Goal: Task Accomplishment & Management: Manage account settings

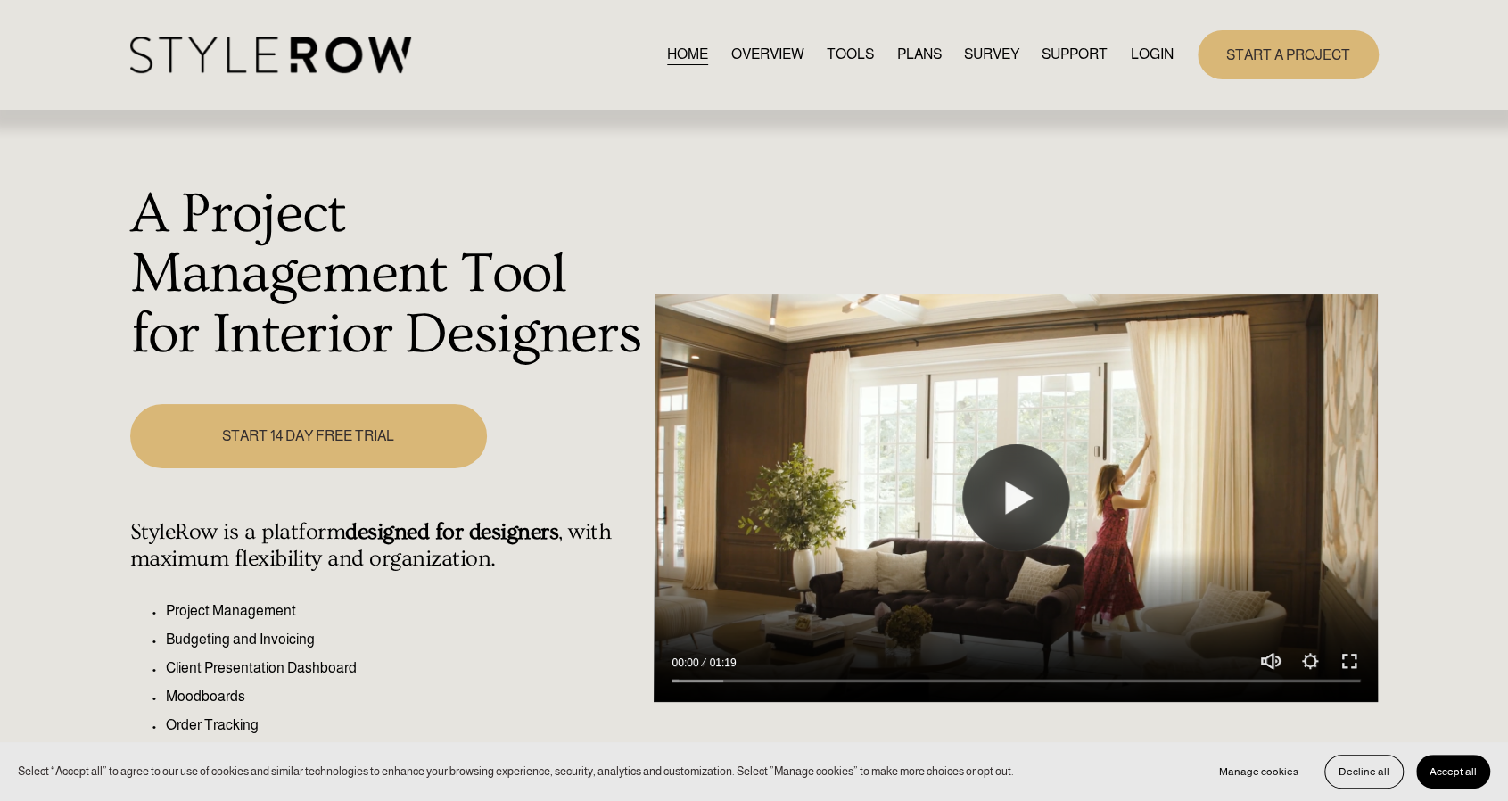
click at [1149, 60] on link "LOGIN" at bounding box center [1151, 55] width 43 height 24
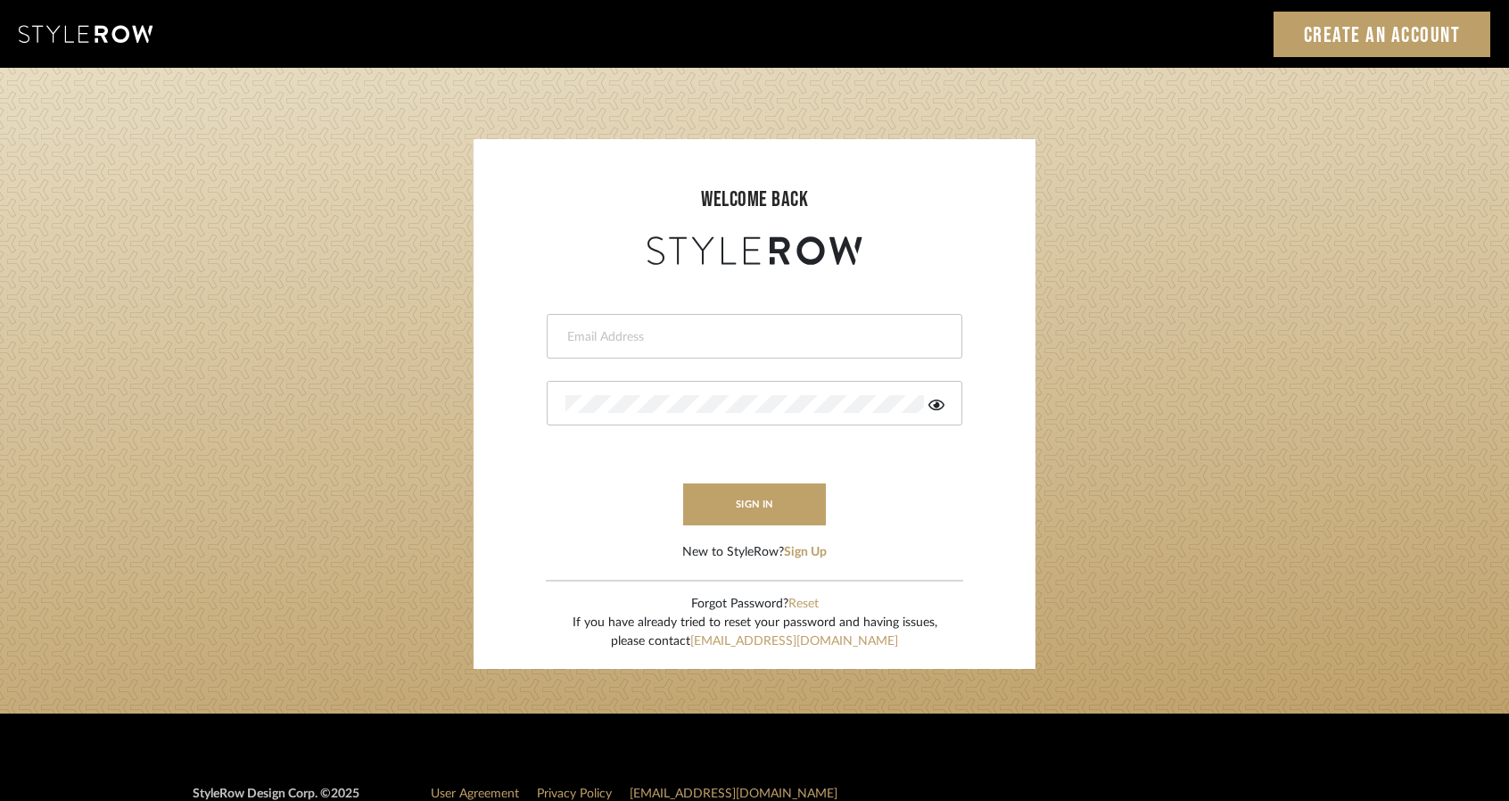
click at [703, 335] on input "email" at bounding box center [752, 337] width 374 height 18
type input "studio@michaeldolatowski.com"
click at [742, 502] on button "sign in" at bounding box center [754, 504] width 143 height 42
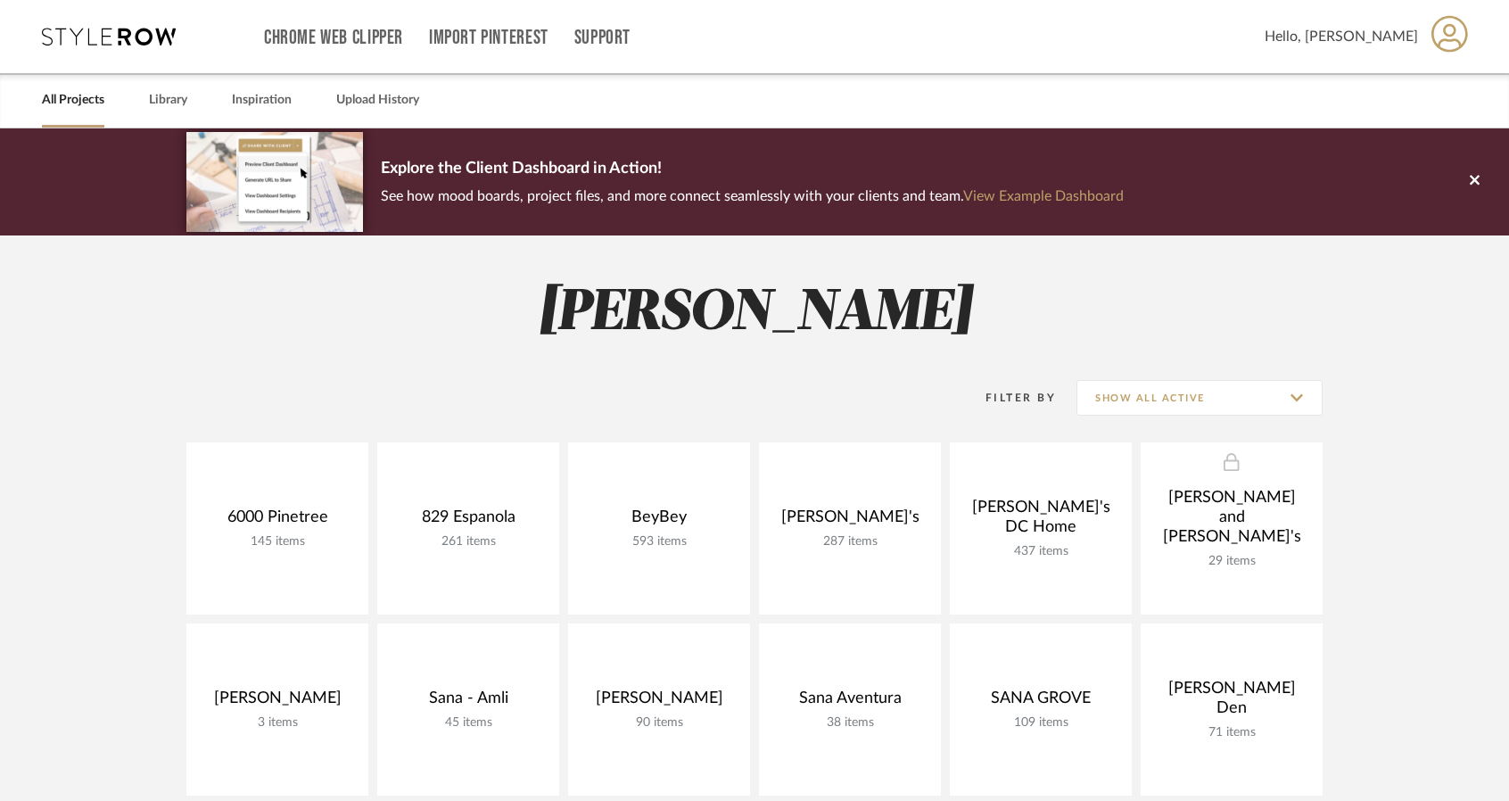
scroll to position [180, 0]
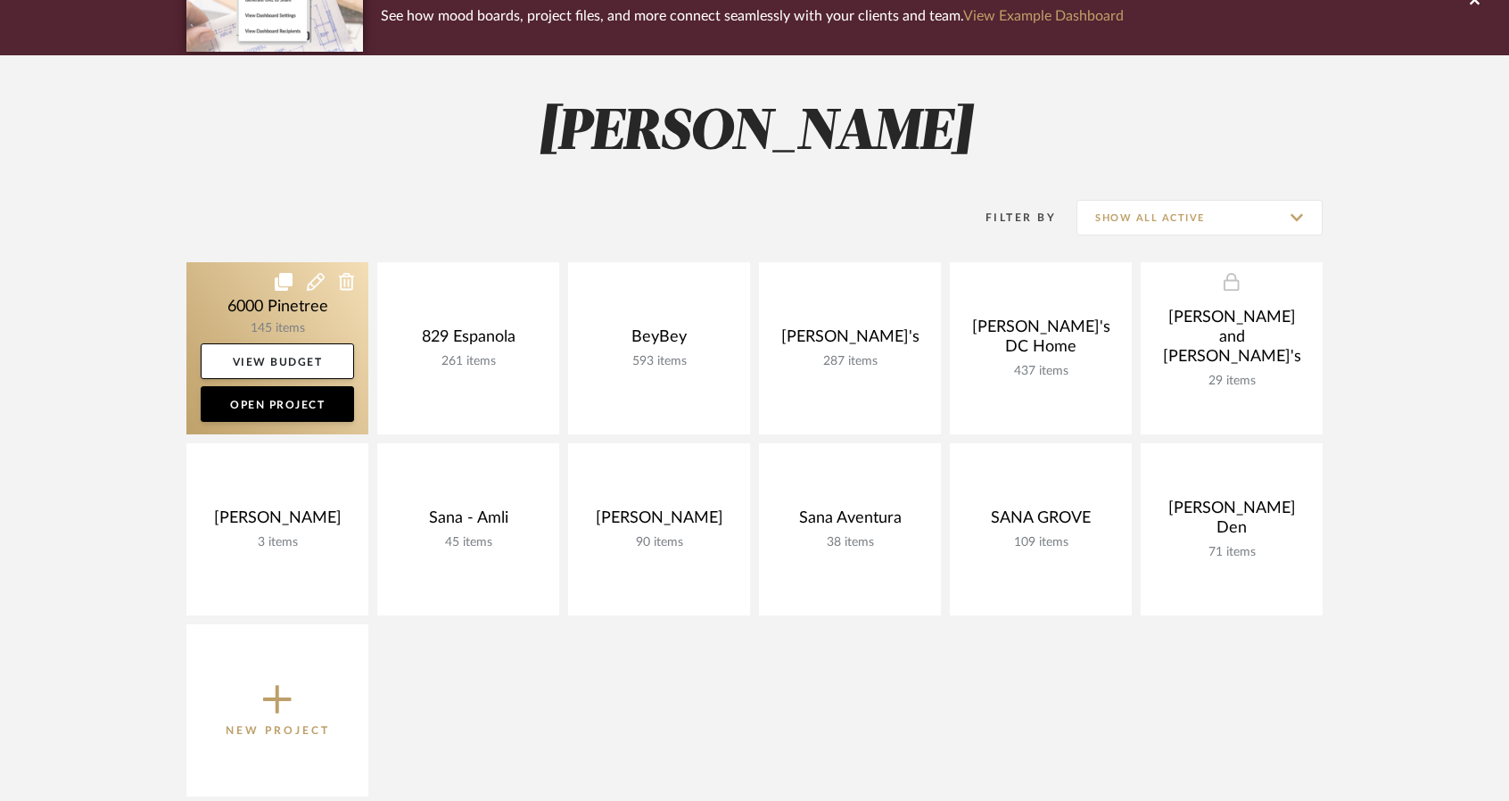
click at [230, 301] on link at bounding box center [277, 348] width 182 height 172
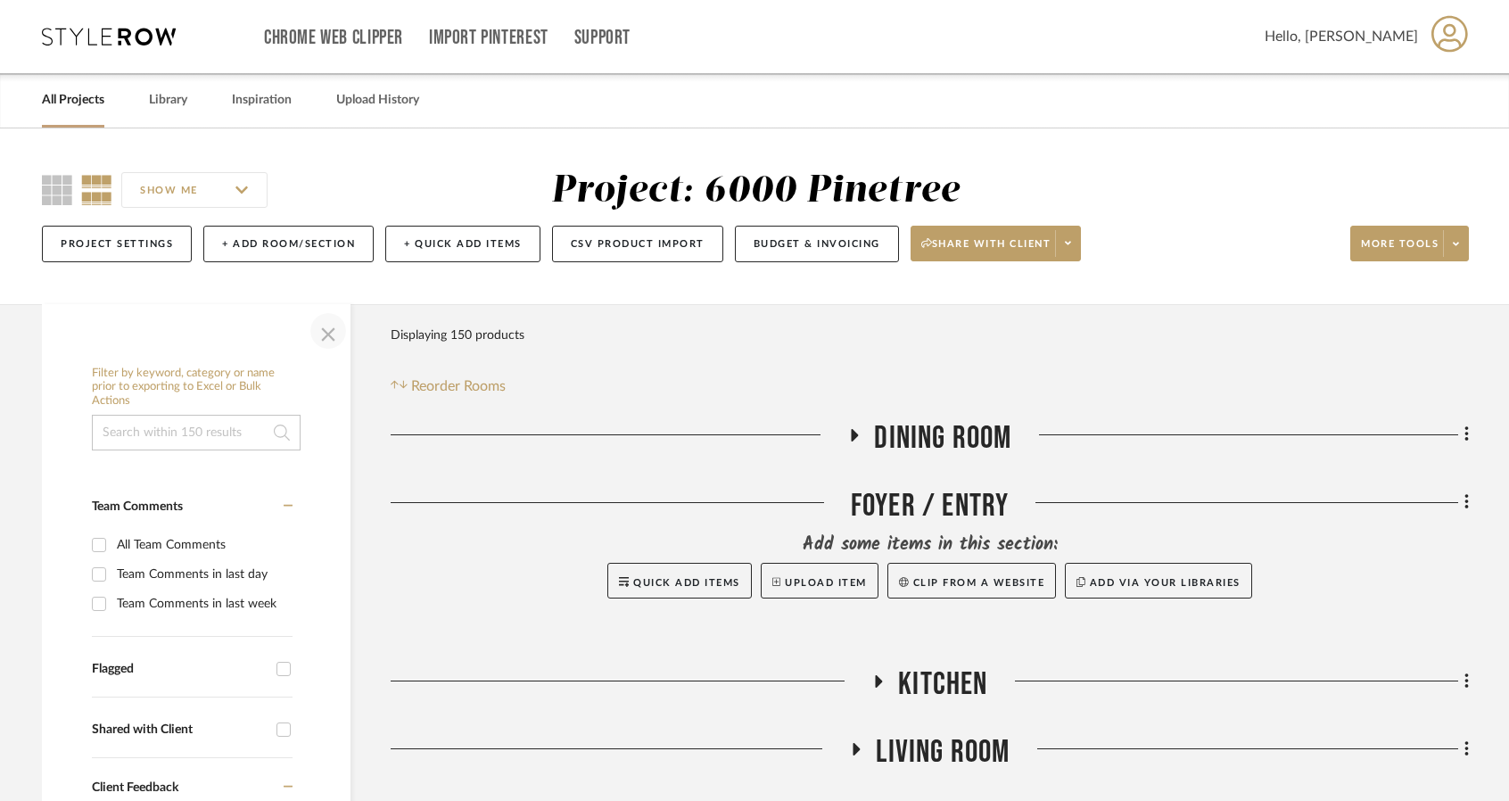
click at [330, 343] on span "button" at bounding box center [328, 330] width 43 height 43
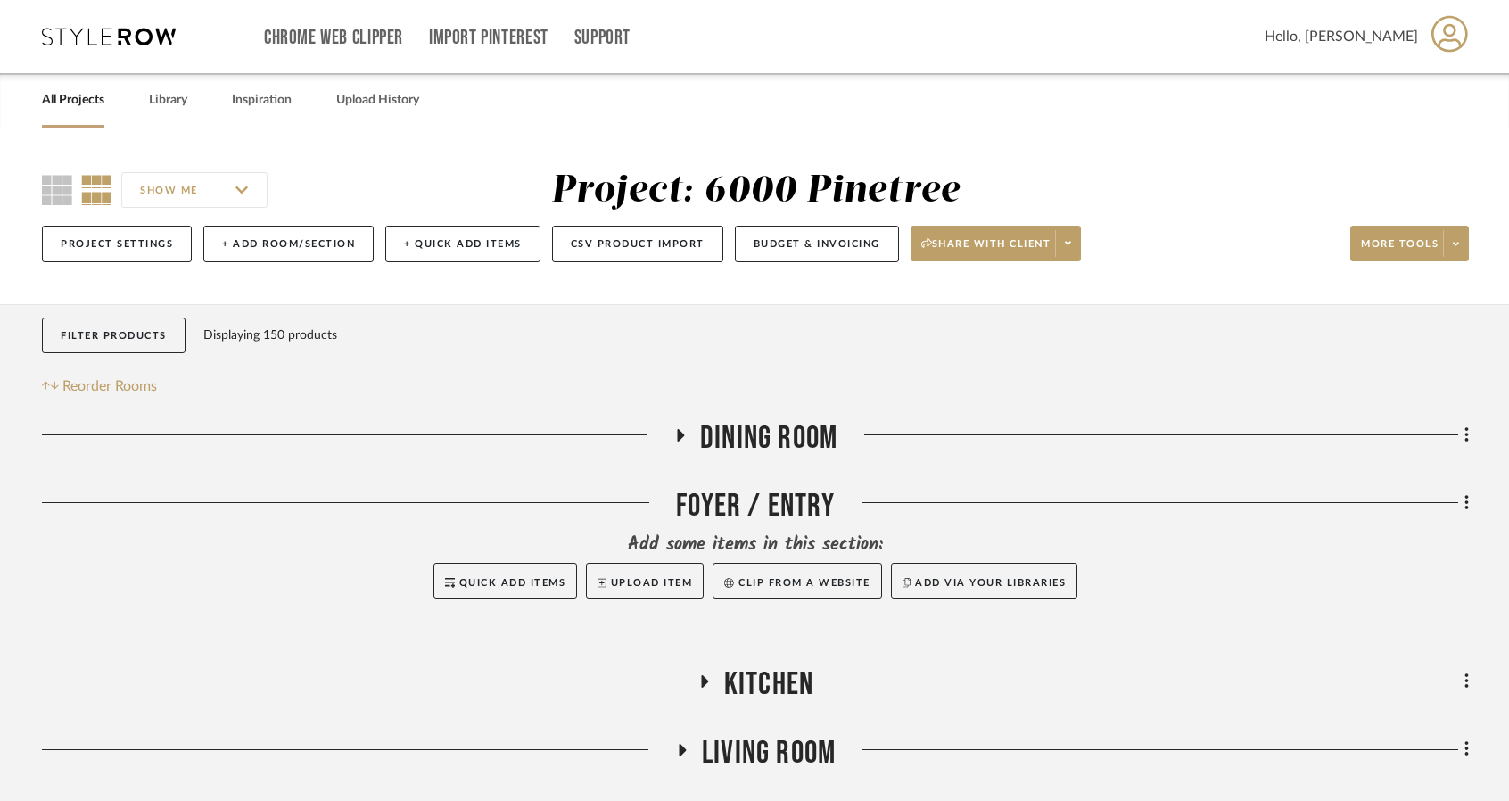
click at [683, 431] on icon at bounding box center [679, 435] width 21 height 13
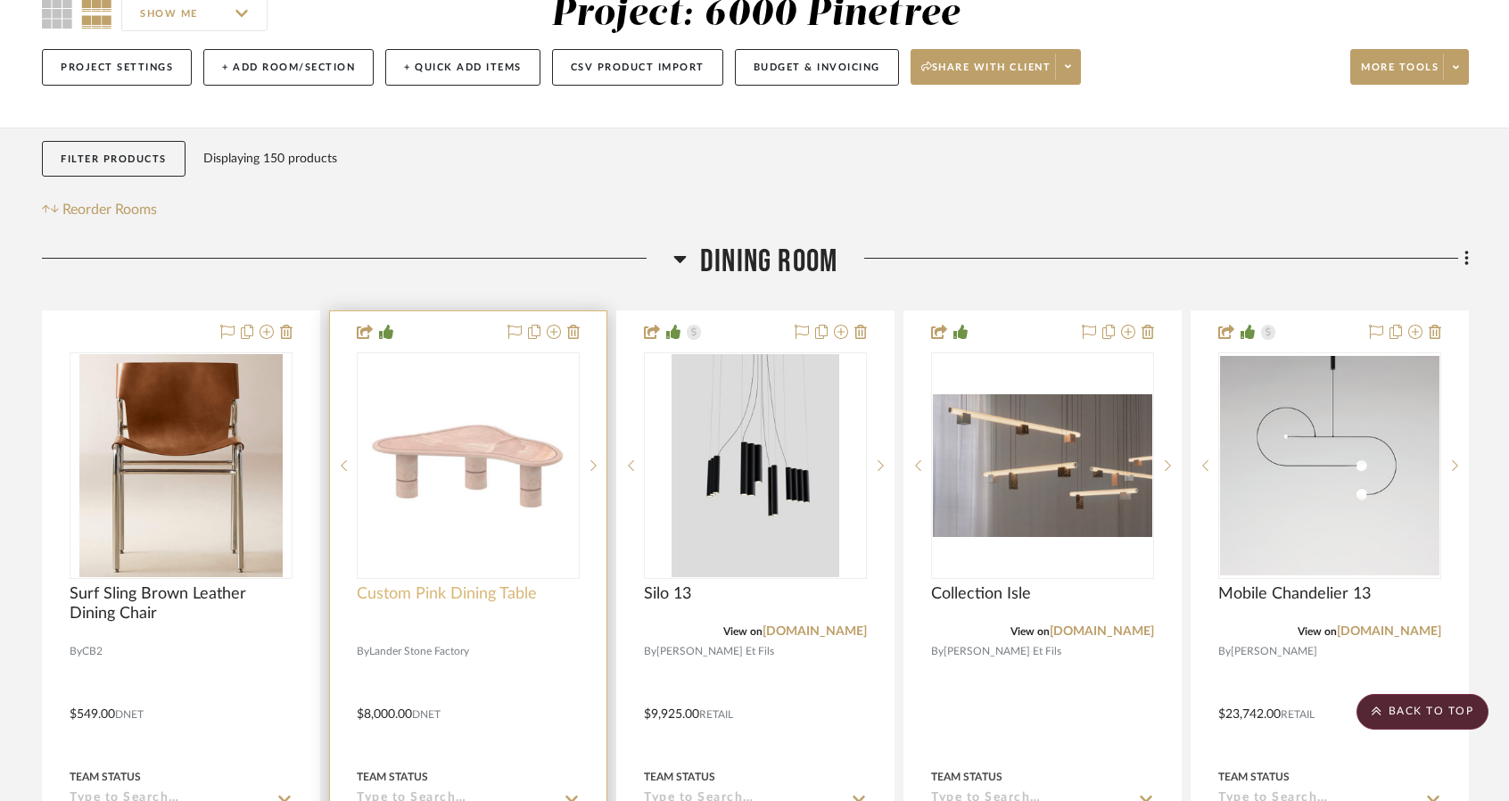
scroll to position [136, 0]
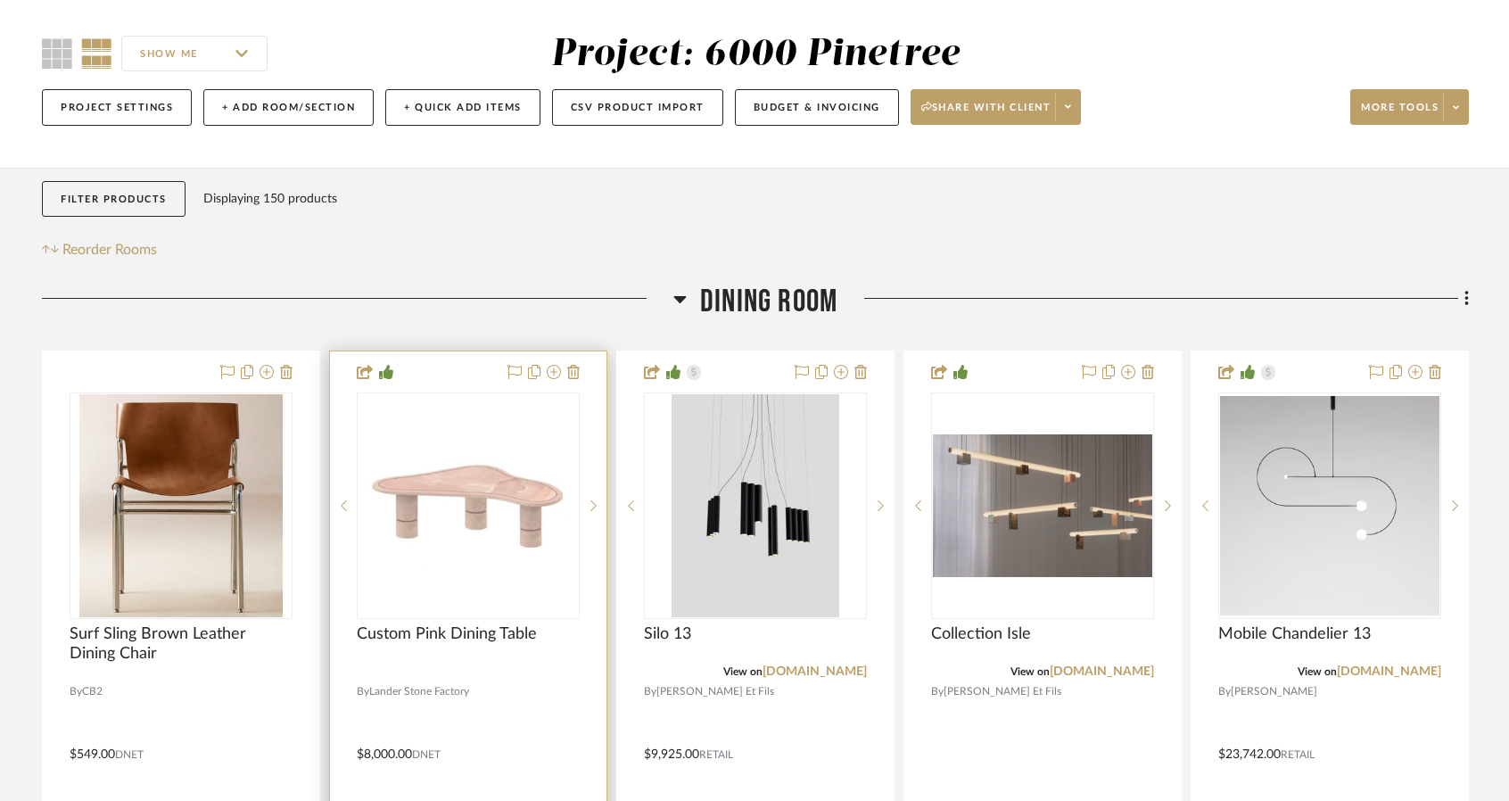
click at [481, 484] on img "0" at bounding box center [467, 505] width 219 height 127
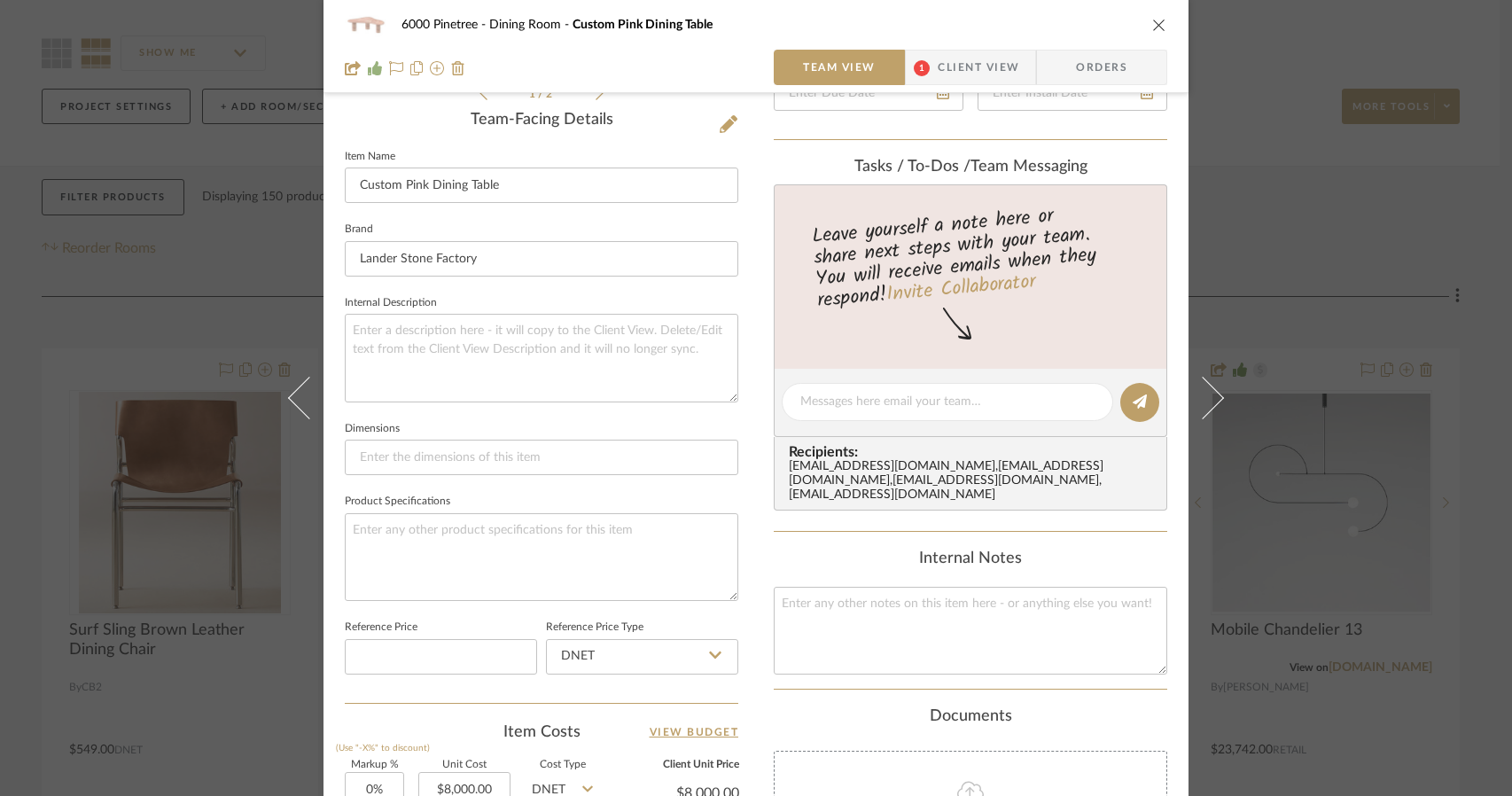
scroll to position [443, 0]
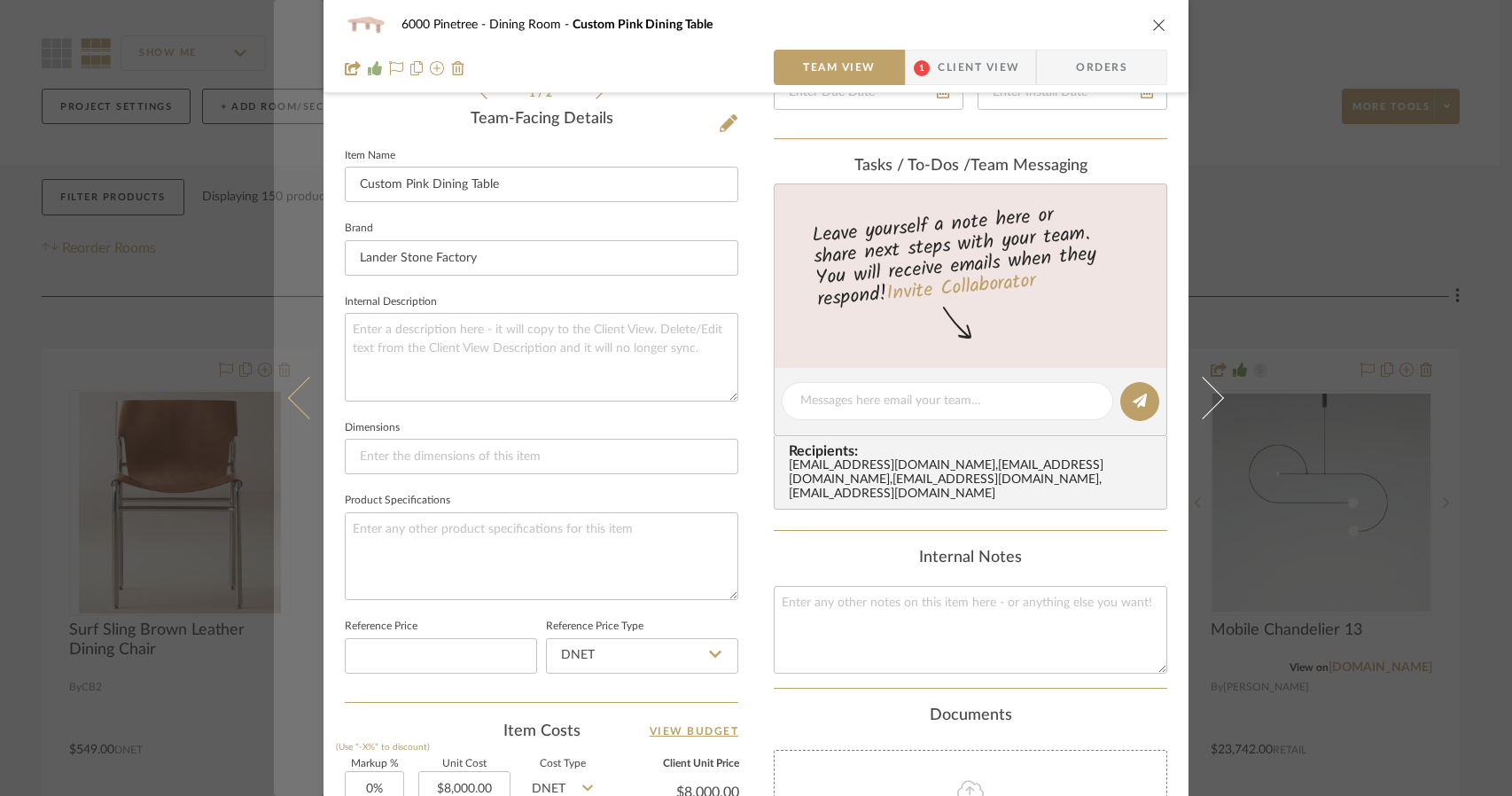
click at [274, 315] on button at bounding box center [299, 398] width 50 height 796
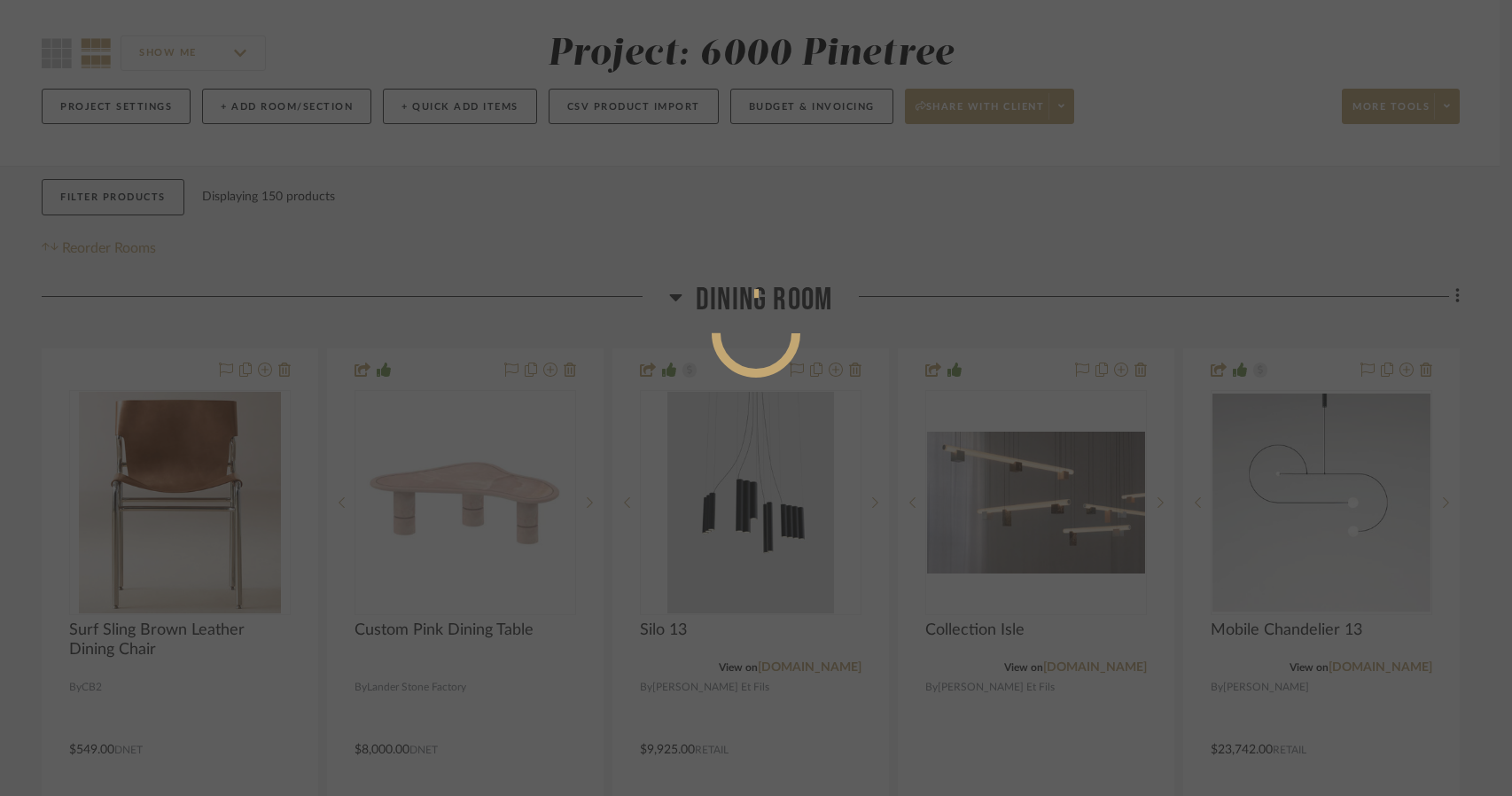
scroll to position [0, 0]
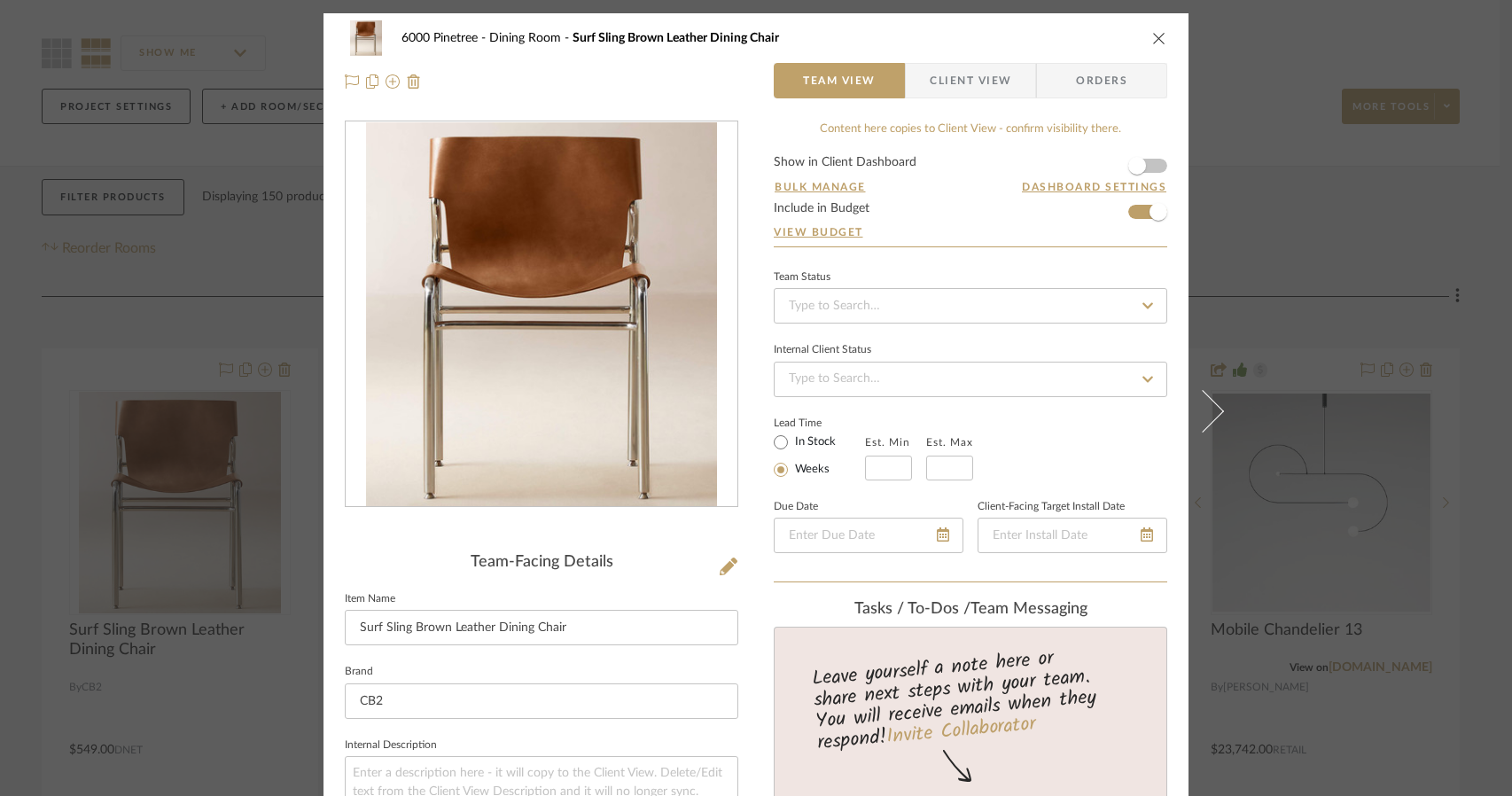
click at [1144, 42] on div "6000 Pinetree Dining Room Surf Sling Brown Leather Dining Chair" at bounding box center [756, 39] width 823 height 36
click at [1152, 38] on icon "close" at bounding box center [1159, 38] width 14 height 14
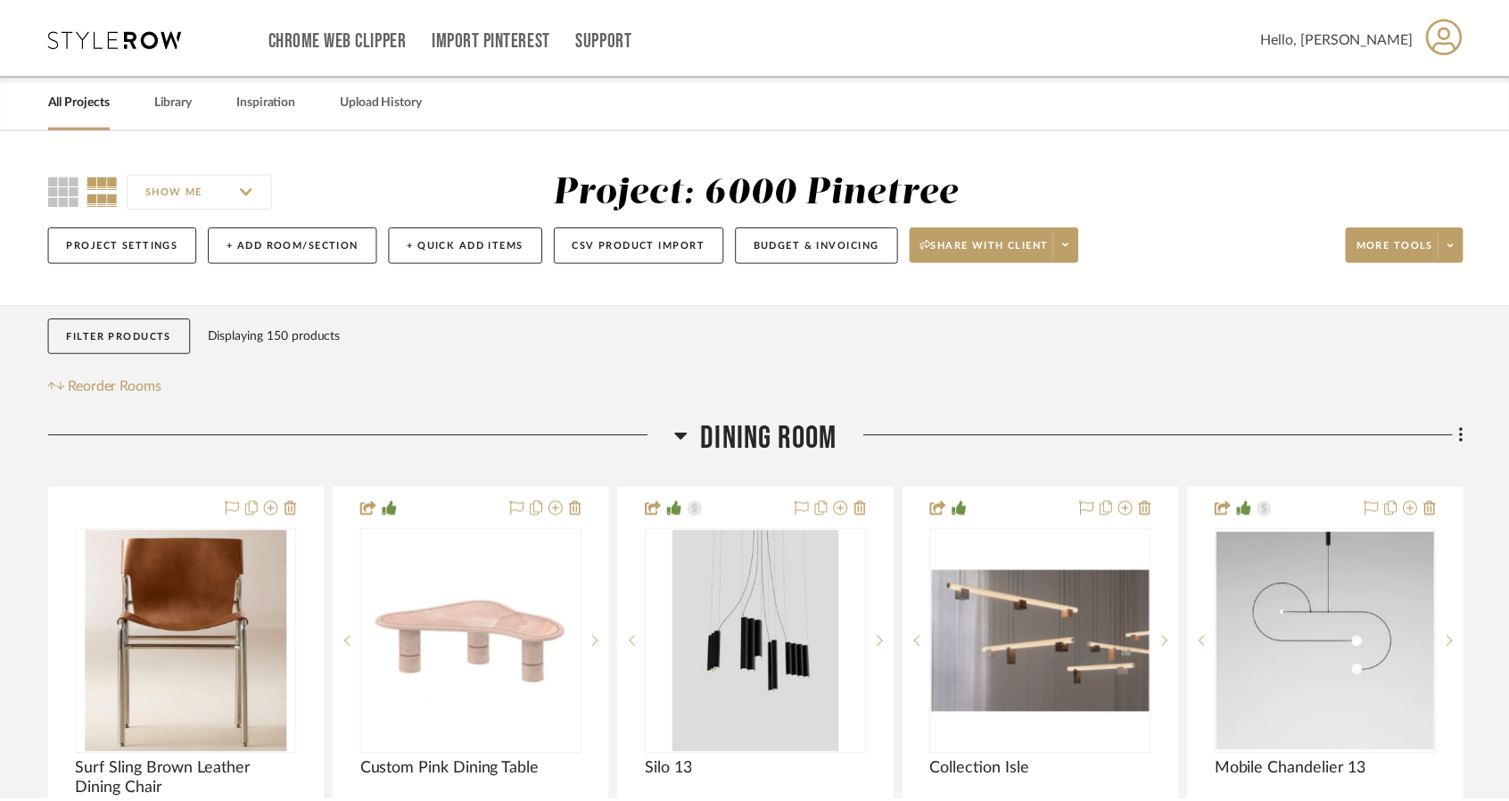
scroll to position [136, 0]
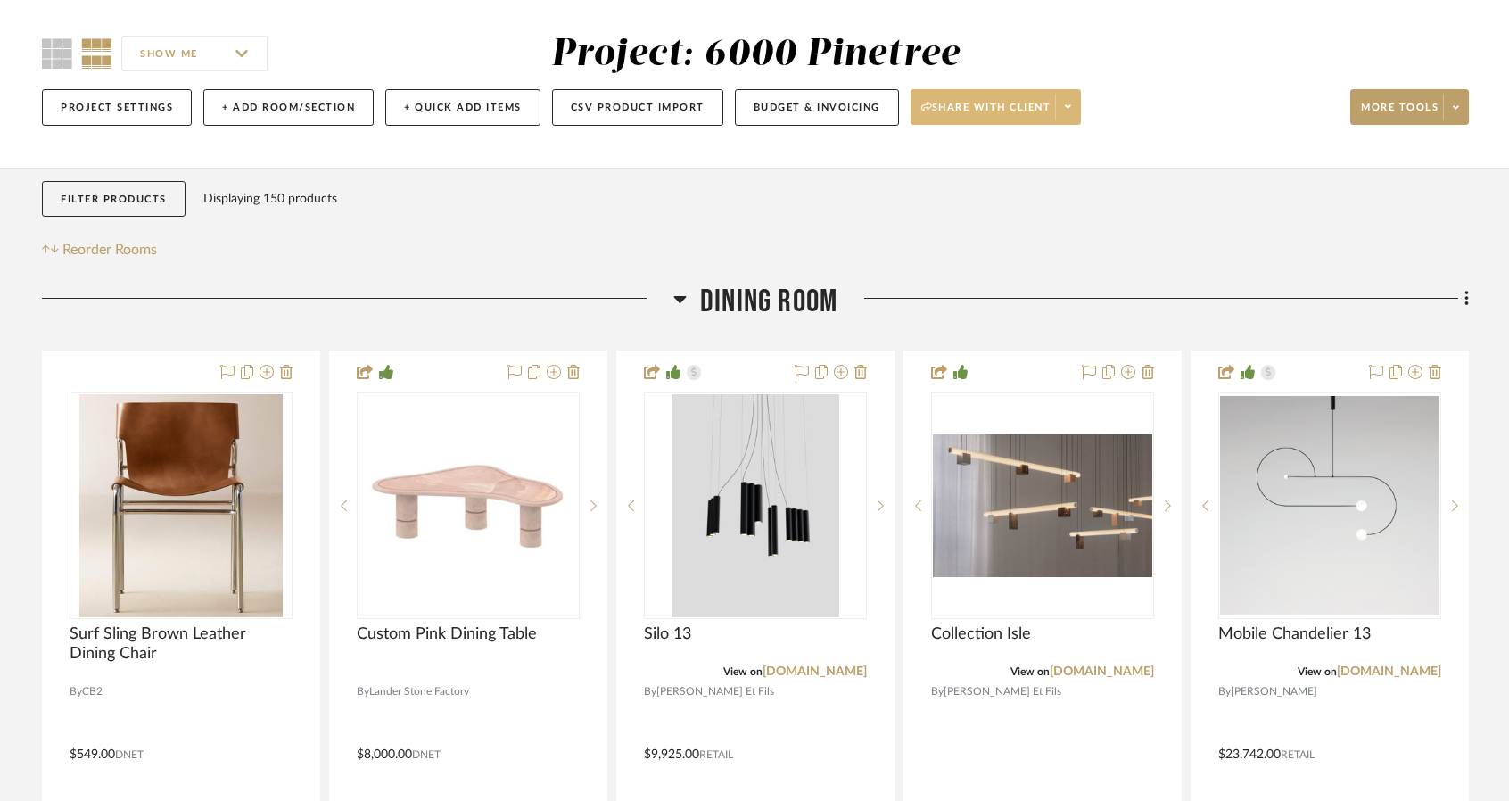
click at [984, 104] on span "Share with client" at bounding box center [986, 114] width 130 height 27
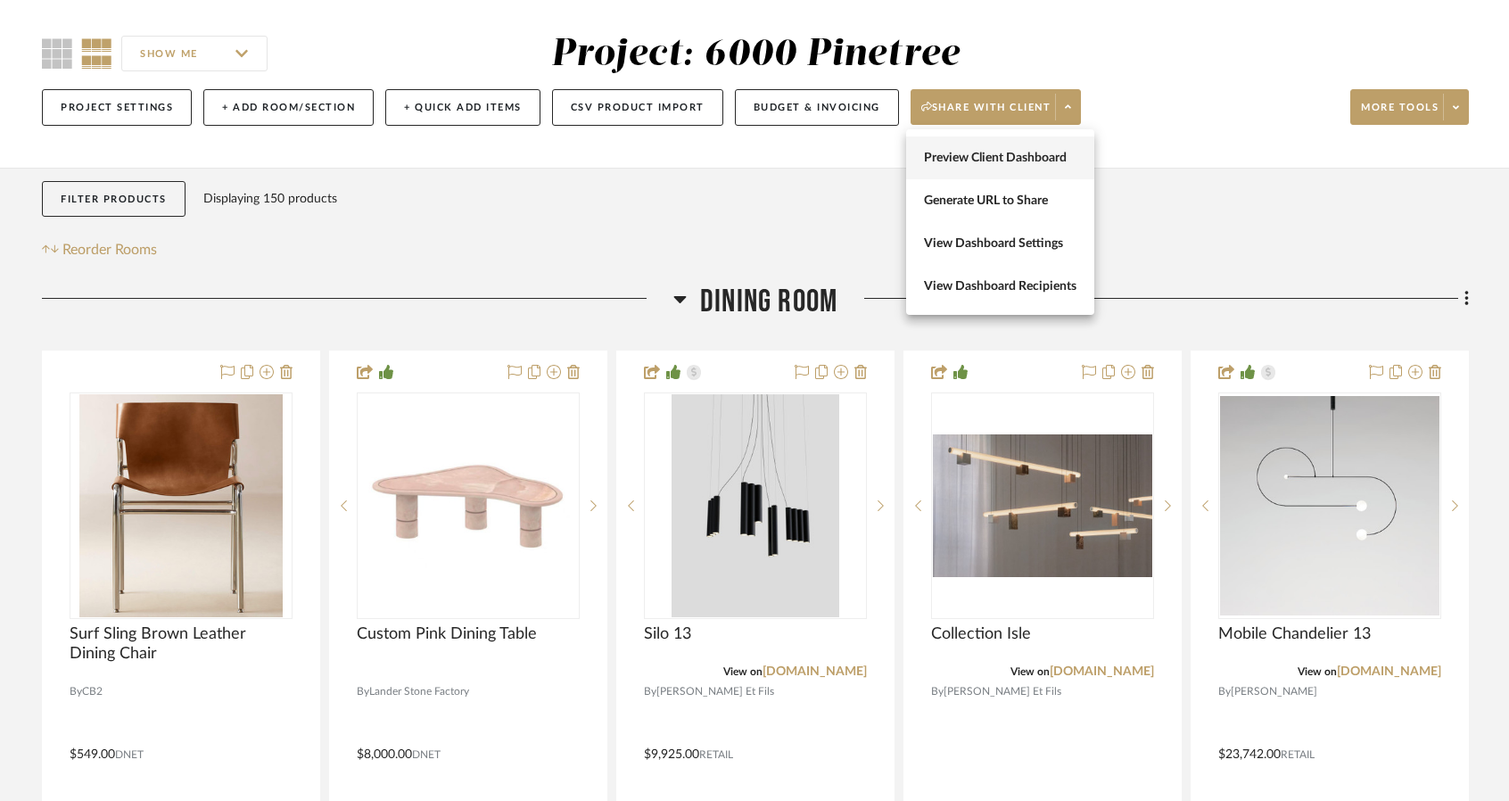
click at [993, 173] on button "Preview Client Dashboard" at bounding box center [1000, 157] width 188 height 43
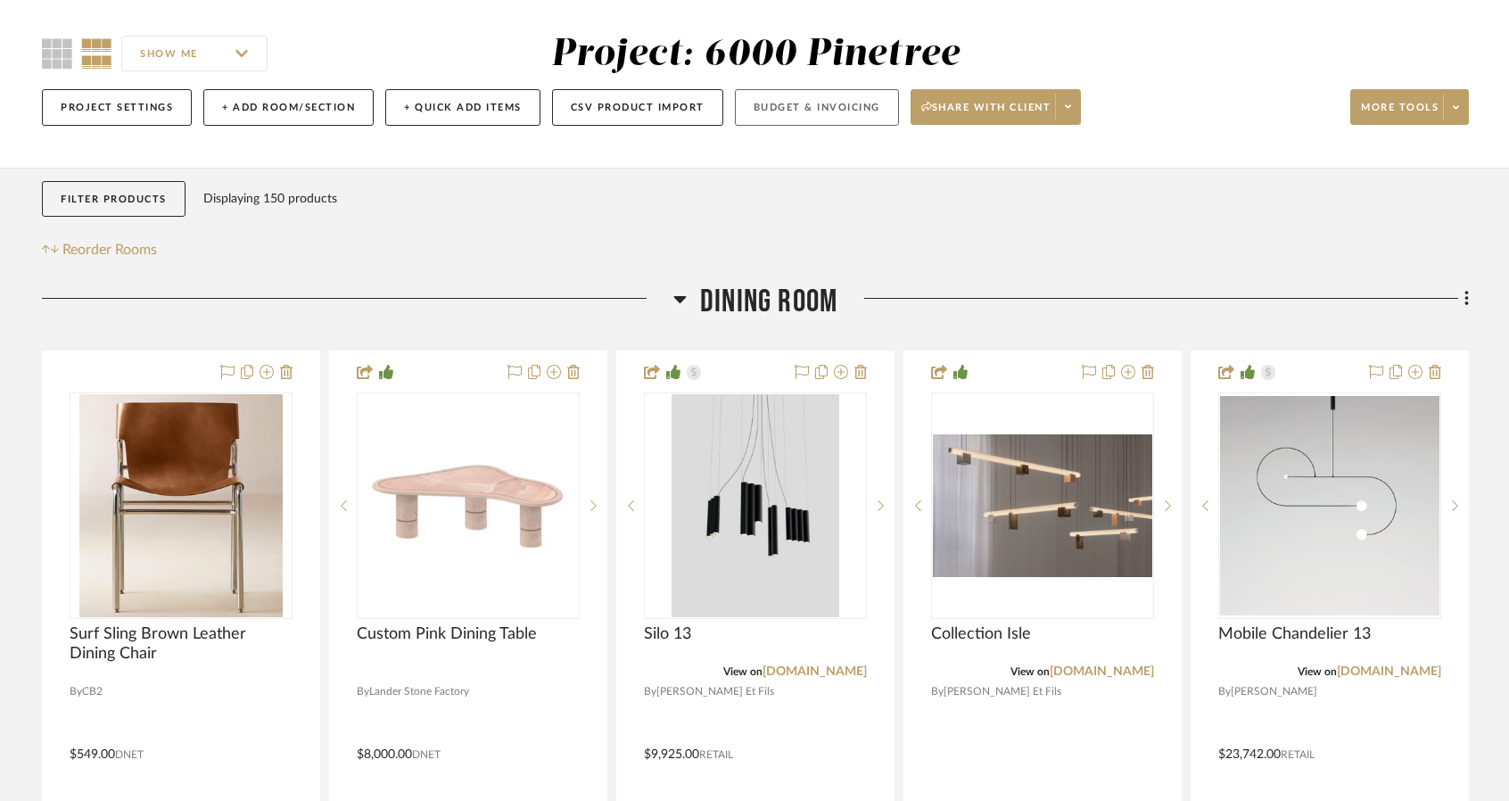
click at [822, 111] on button "Budget & Invoicing" at bounding box center [817, 107] width 164 height 37
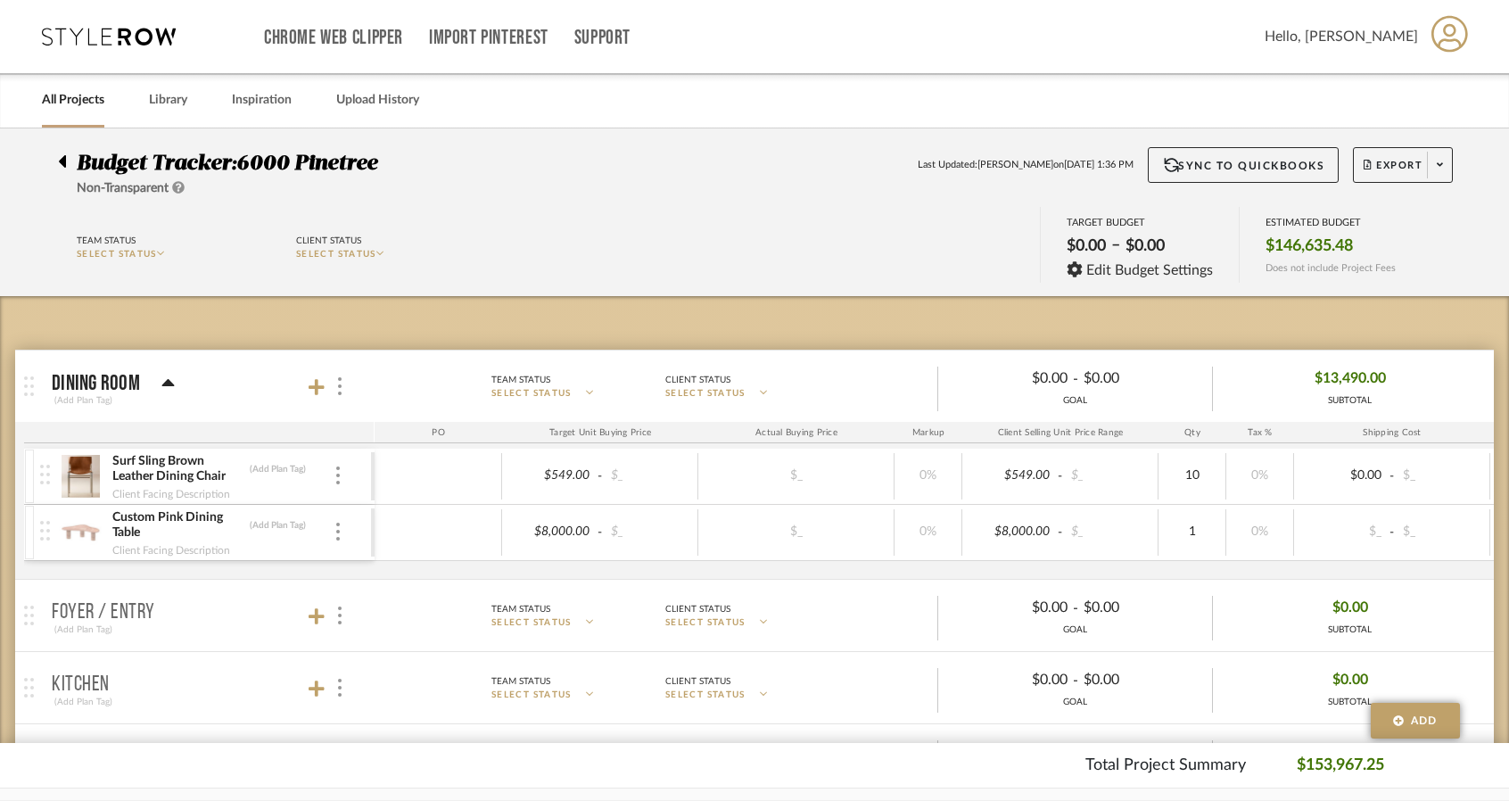
click at [64, 165] on icon at bounding box center [62, 161] width 7 height 12
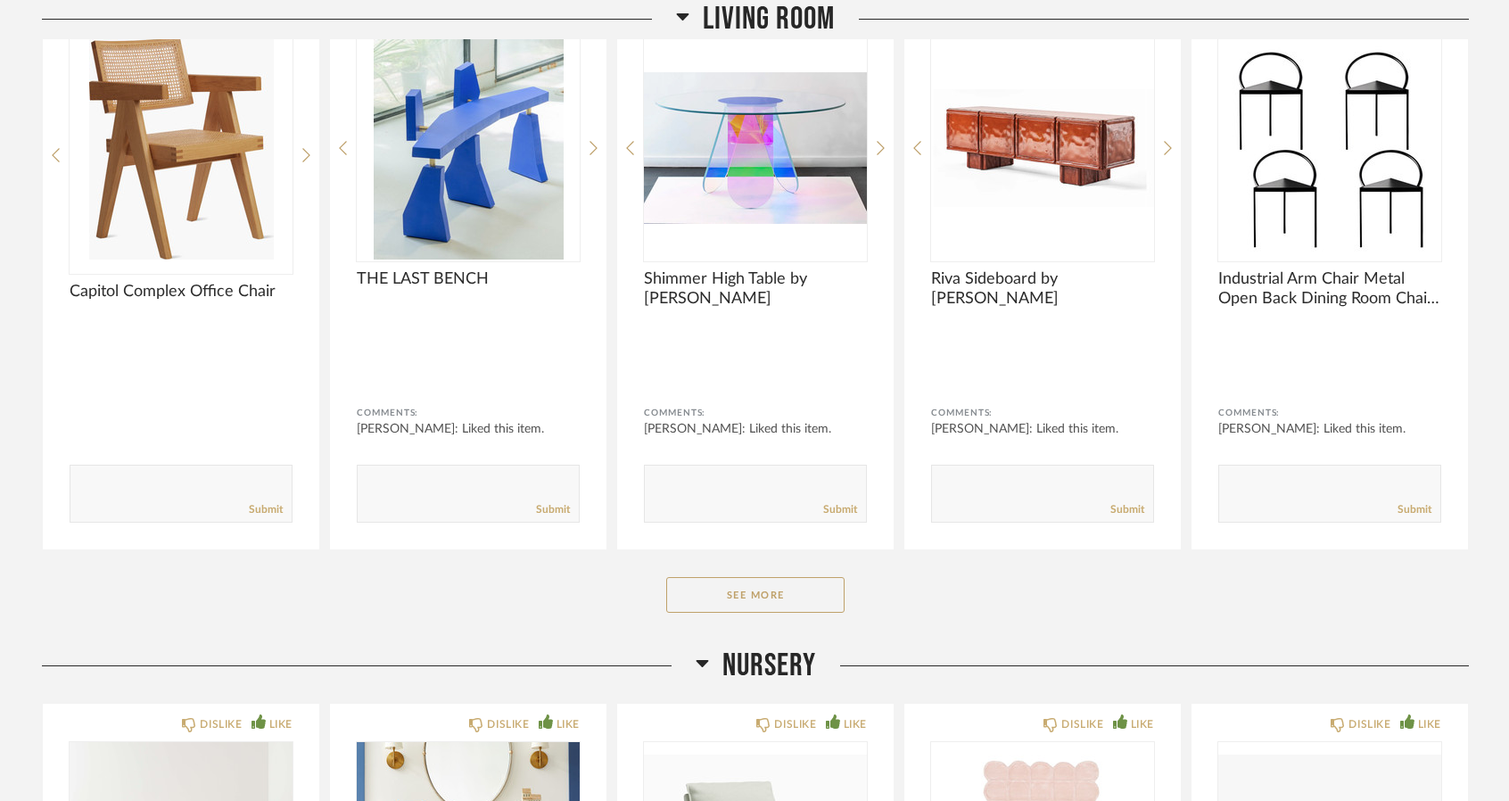
scroll to position [1612, 0]
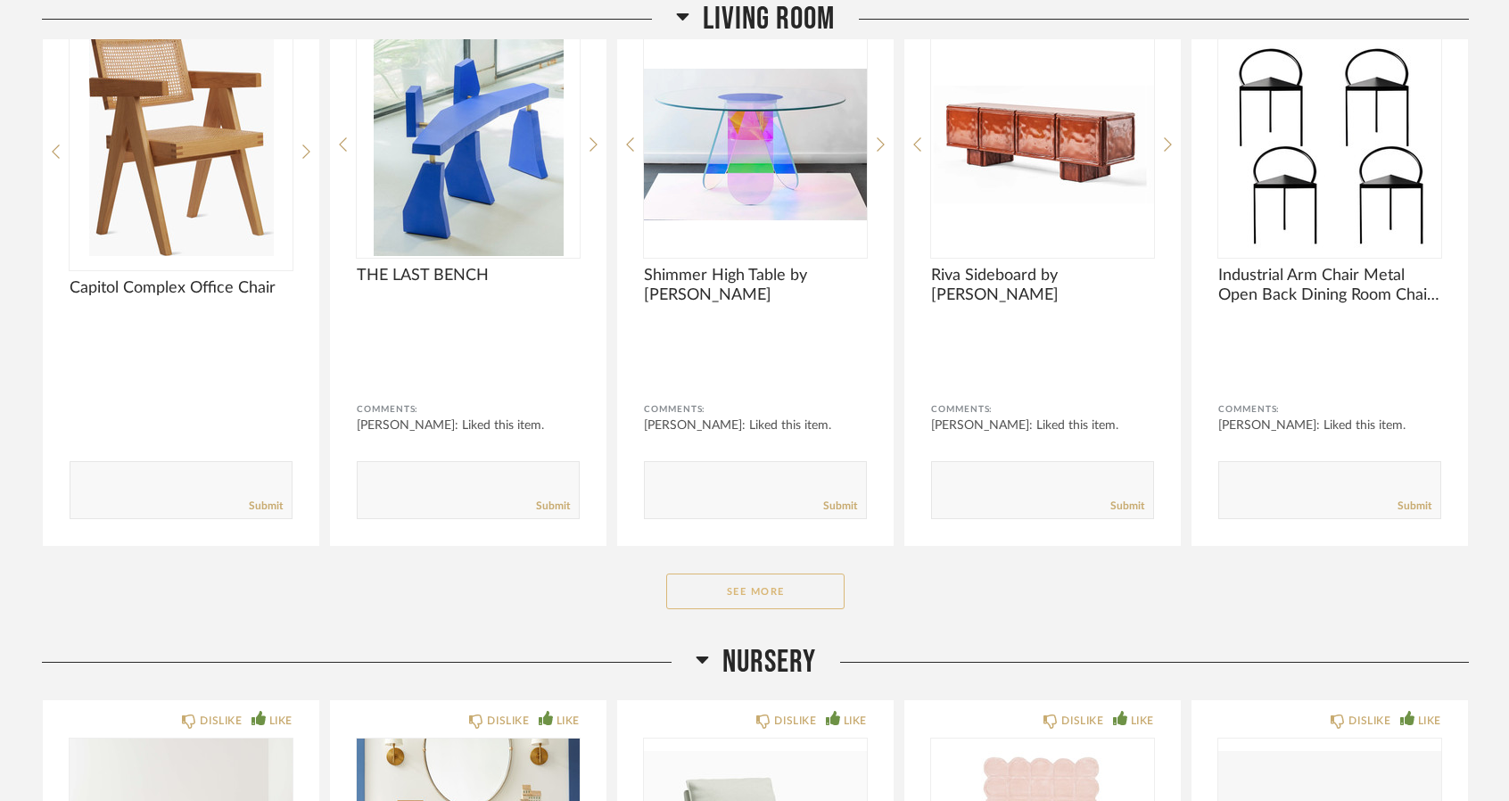
click at [759, 586] on button "See More" at bounding box center [755, 591] width 178 height 36
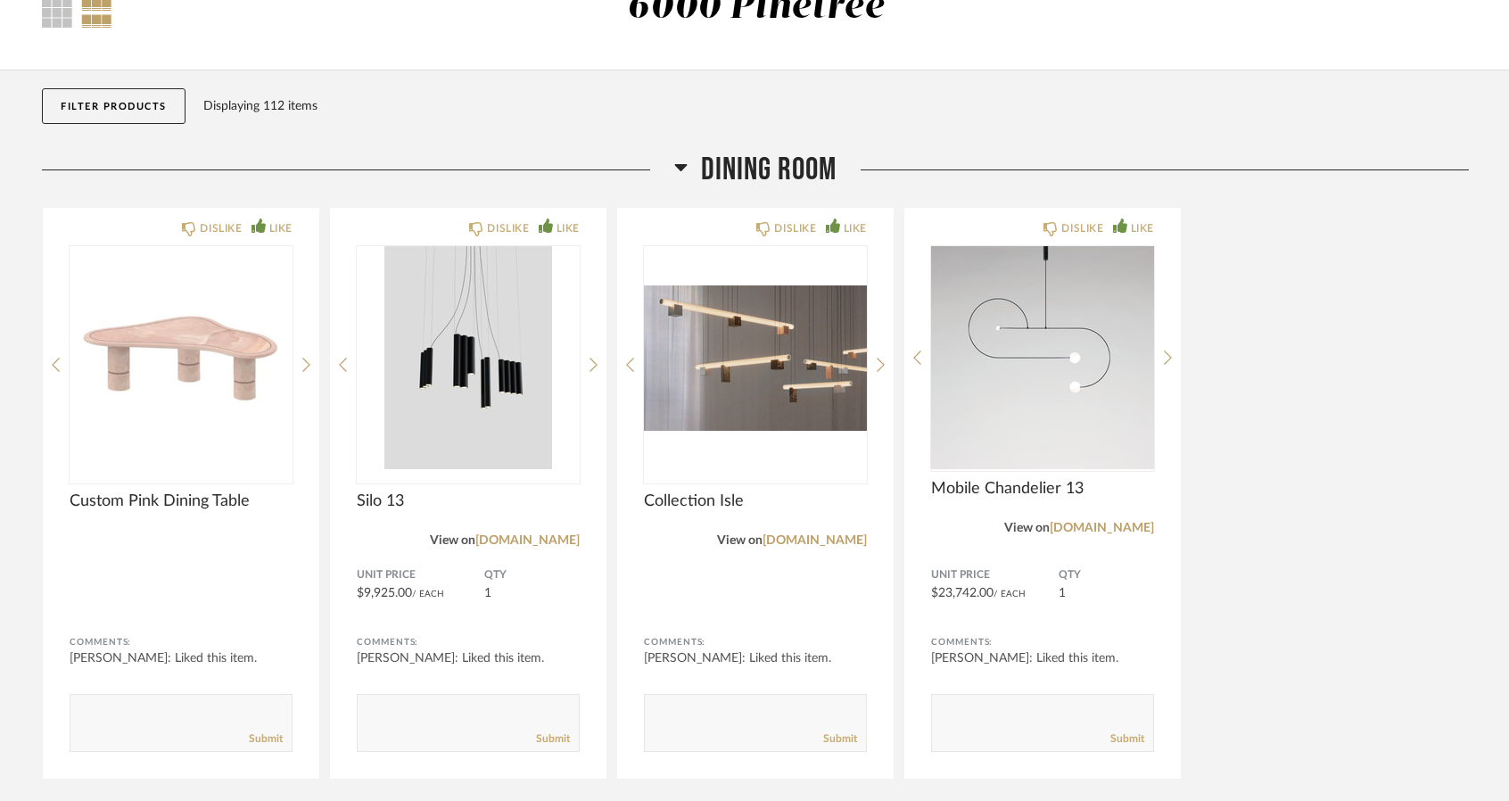
scroll to position [0, 0]
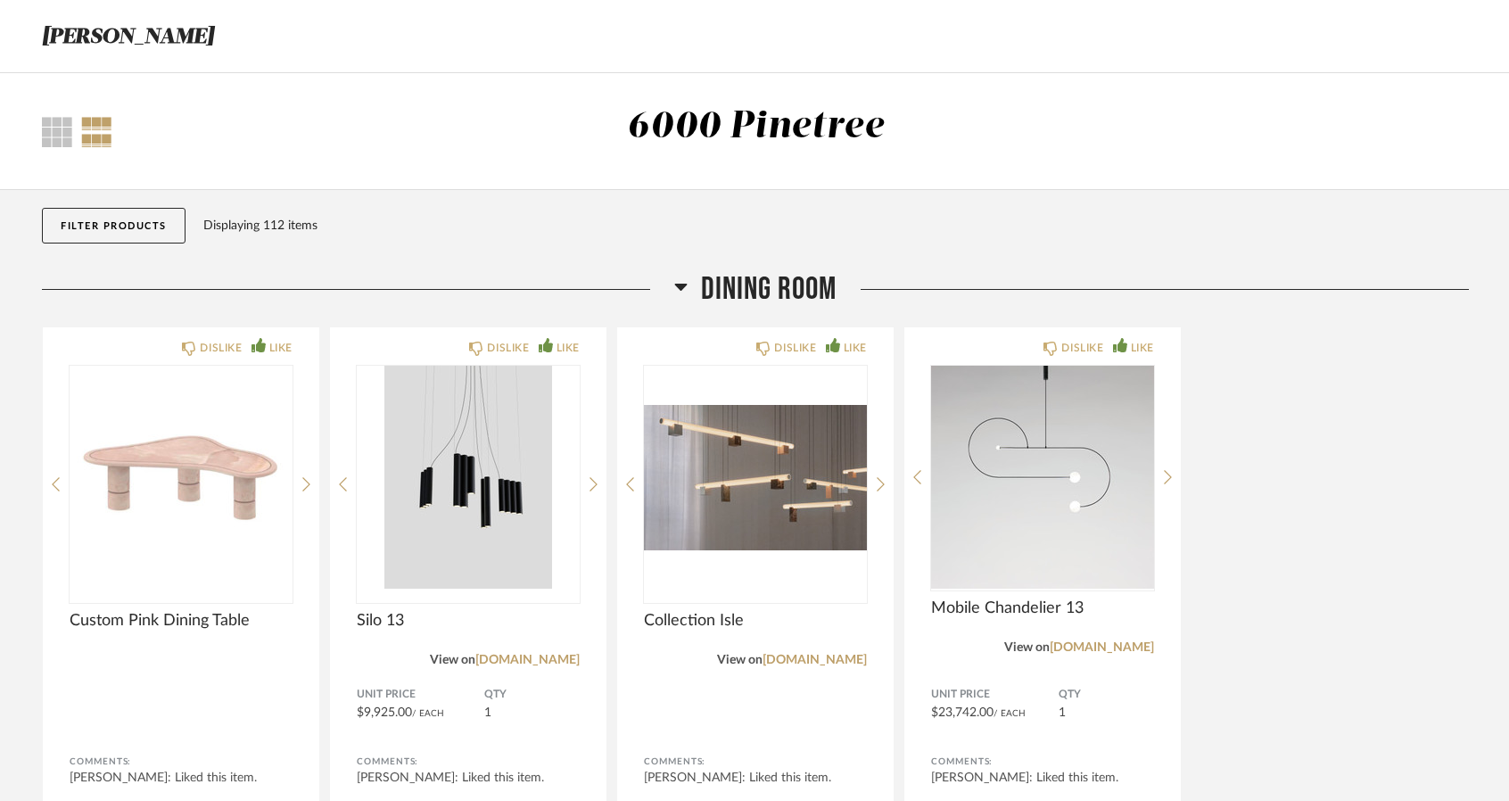
click at [52, 149] on div "Thumbnail View Full View 6000 Pinetree" at bounding box center [755, 131] width 1453 height 54
click at [53, 129] on div at bounding box center [57, 132] width 30 height 30
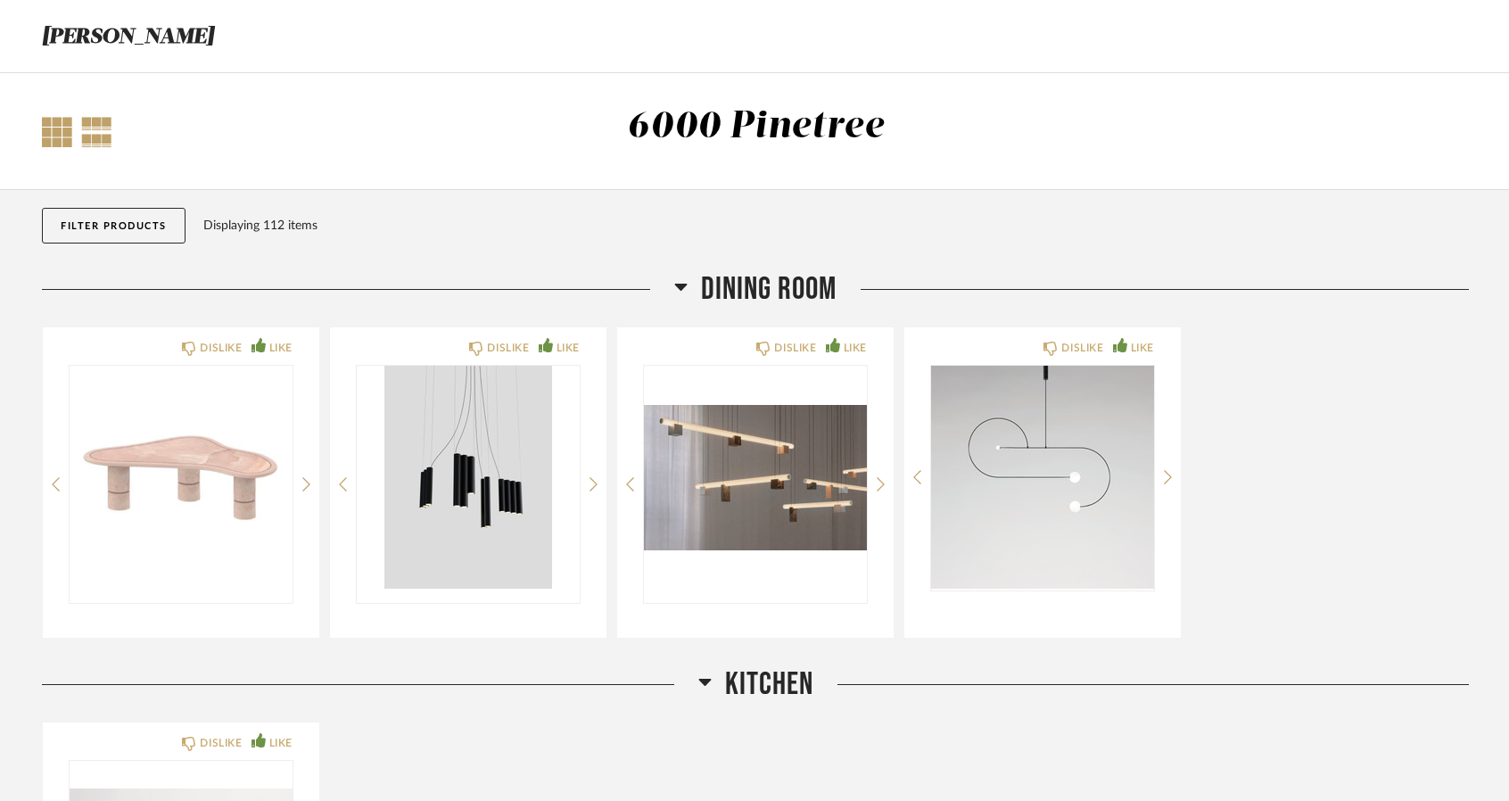
click at [89, 129] on div at bounding box center [96, 132] width 31 height 30
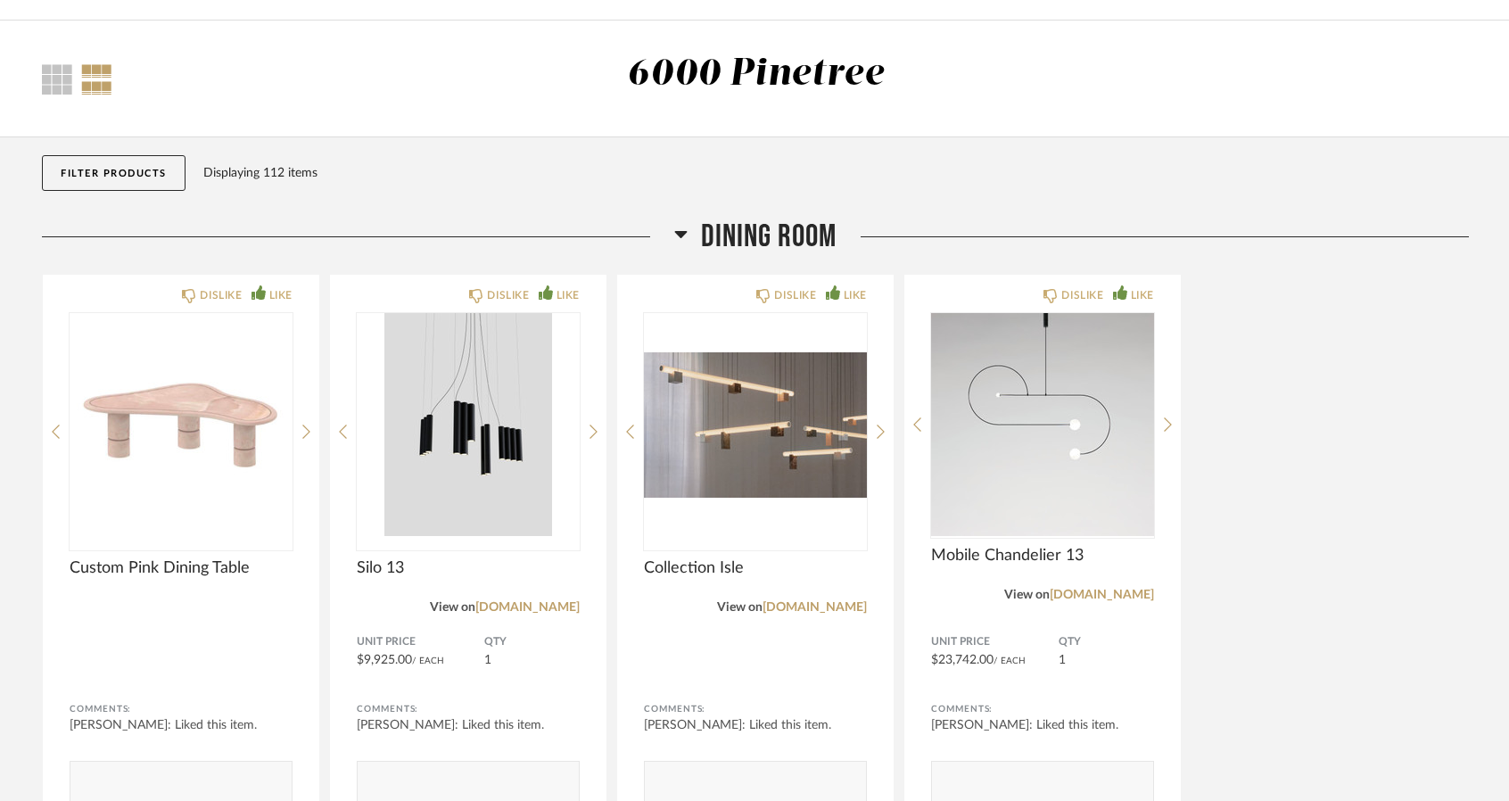
scroll to position [29, 0]
